Goal: Find specific page/section: Find specific page/section

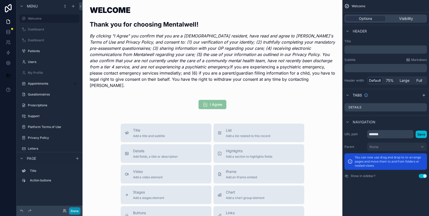
click at [75, 212] on button "Done" at bounding box center [75, 210] width 12 height 7
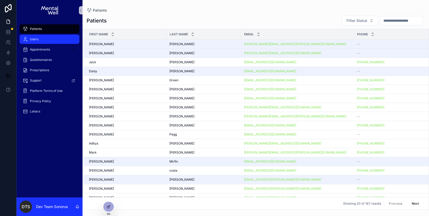
click at [43, 42] on div "Users" at bounding box center [50, 39] width 54 height 8
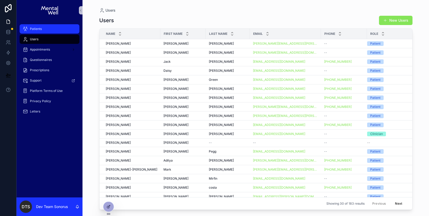
click at [48, 31] on div "Patients" at bounding box center [50, 29] width 54 height 8
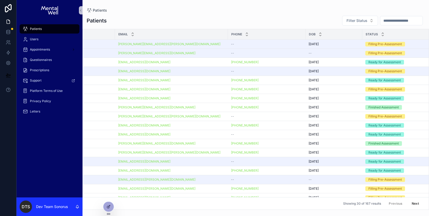
scroll to position [0, 127]
click at [201, 81] on div "[EMAIL_ADDRESS][DOMAIN_NAME]" at bounding box center [170, 80] width 107 height 4
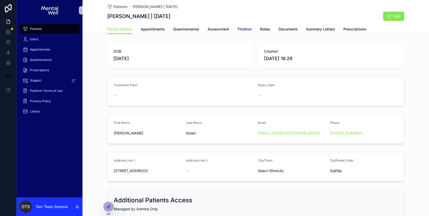
click at [240, 29] on span "Titration" at bounding box center [244, 29] width 14 height 5
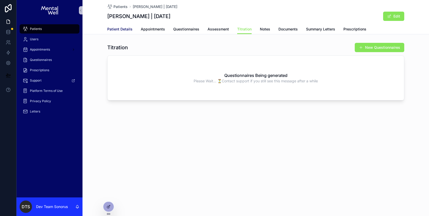
click at [127, 28] on span "Patient Details" at bounding box center [119, 29] width 25 height 5
